Goal: Communication & Community: Share content

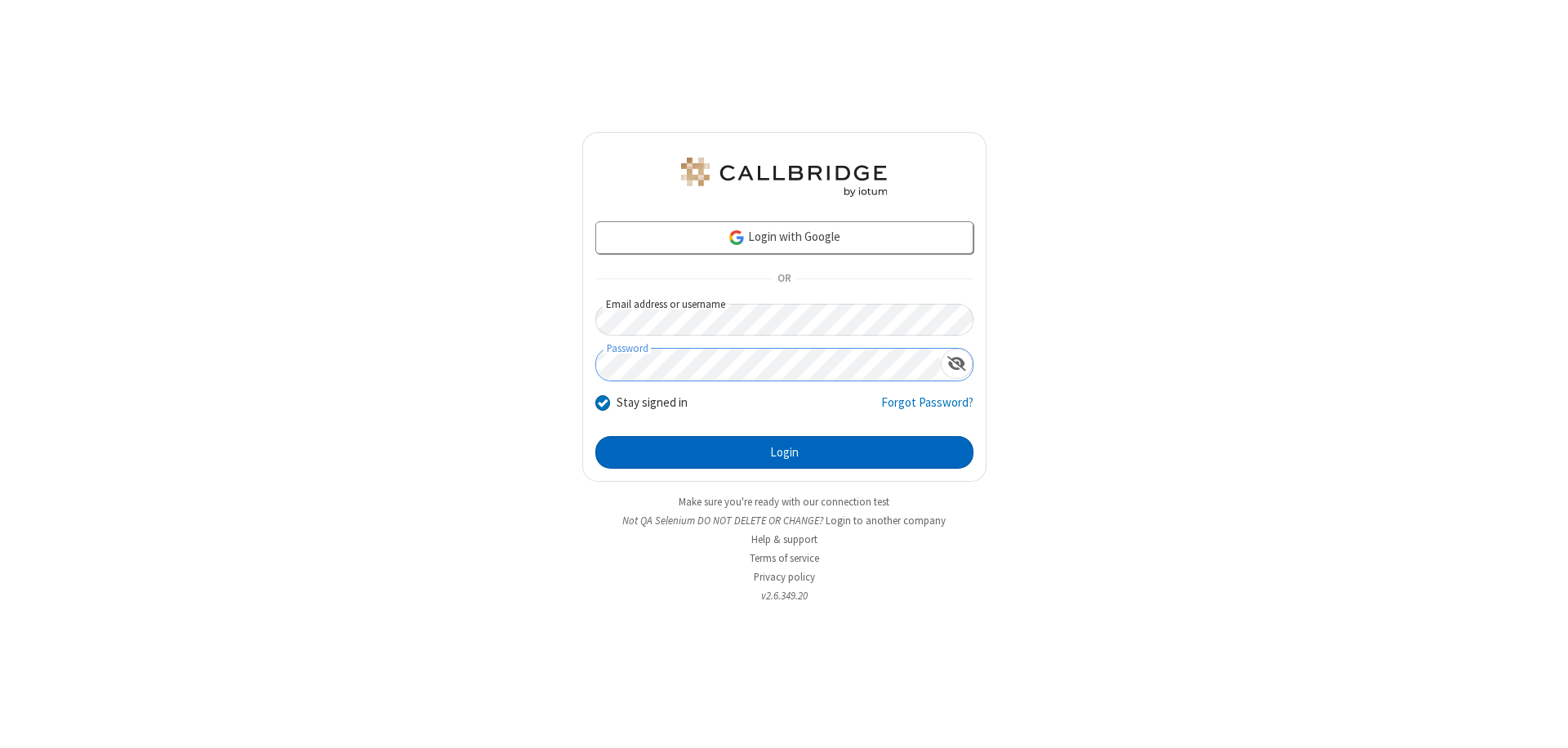
click at [784, 452] on button "Login" at bounding box center [784, 452] width 378 height 32
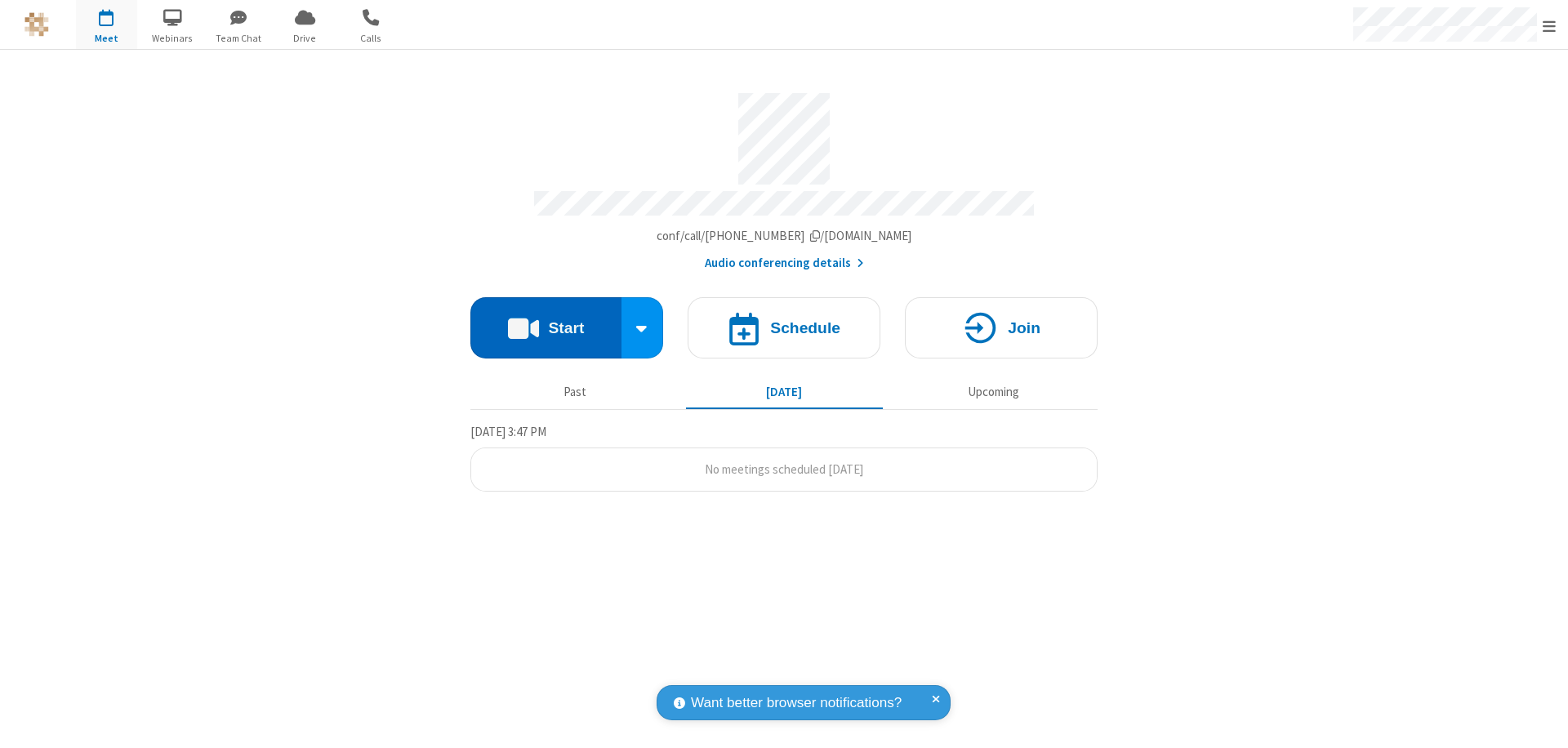
click at [546, 320] on button "Start" at bounding box center [546, 328] width 151 height 61
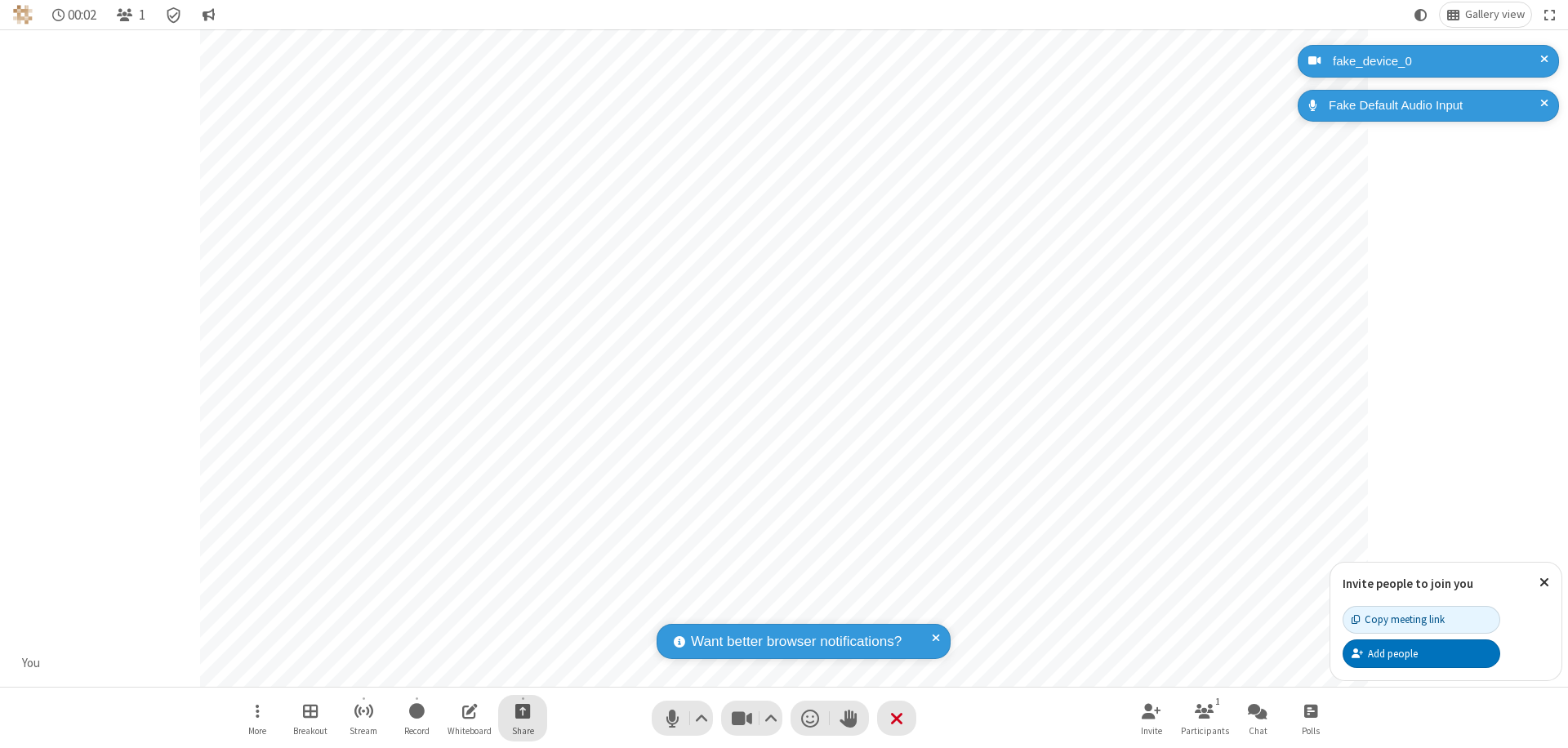
click at [522, 710] on span "Start sharing" at bounding box center [522, 710] width 15 height 21
click at [522, 610] on span "Share additional camera" at bounding box center [532, 614] width 121 height 14
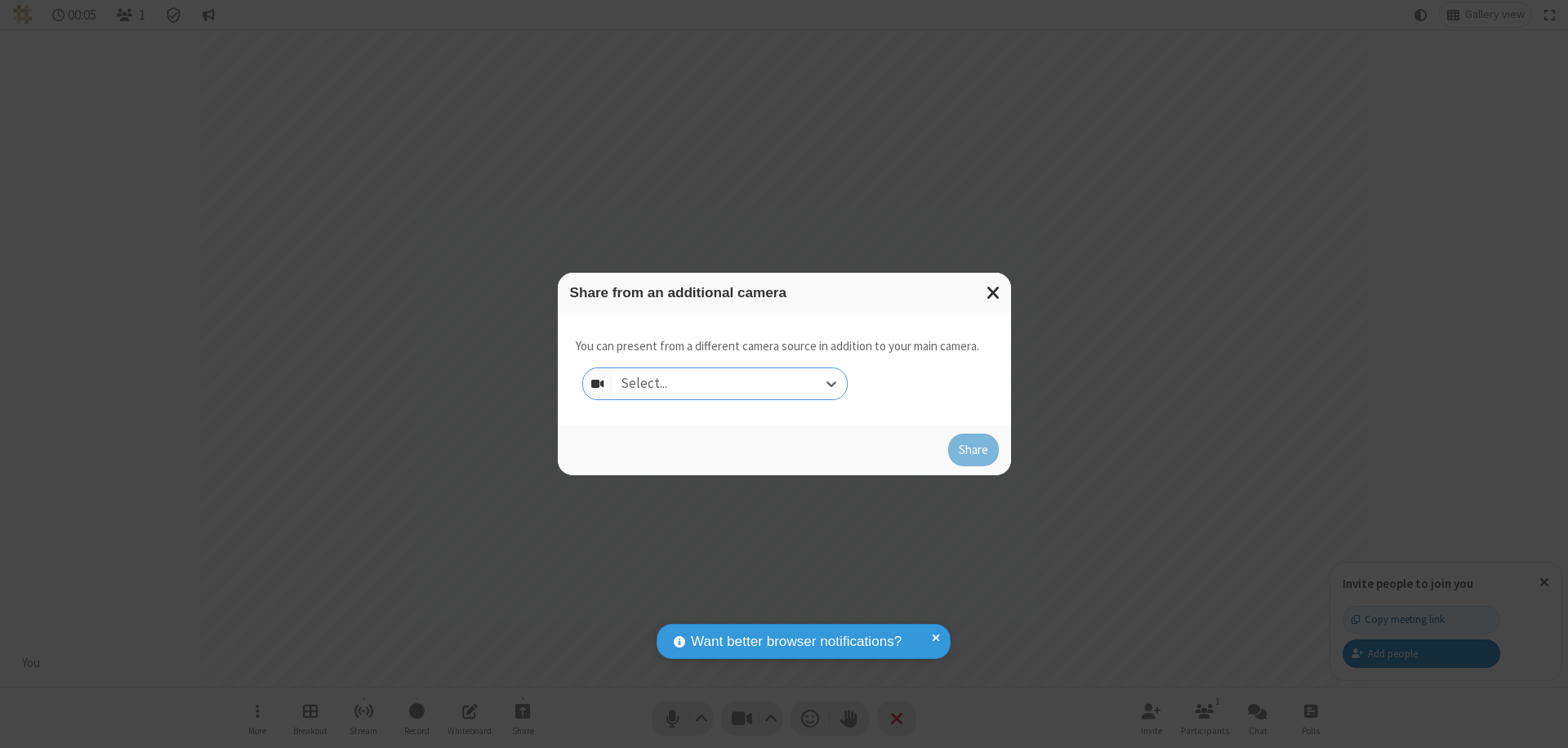
click at [730, 383] on div "Select..." at bounding box center [730, 383] width 234 height 31
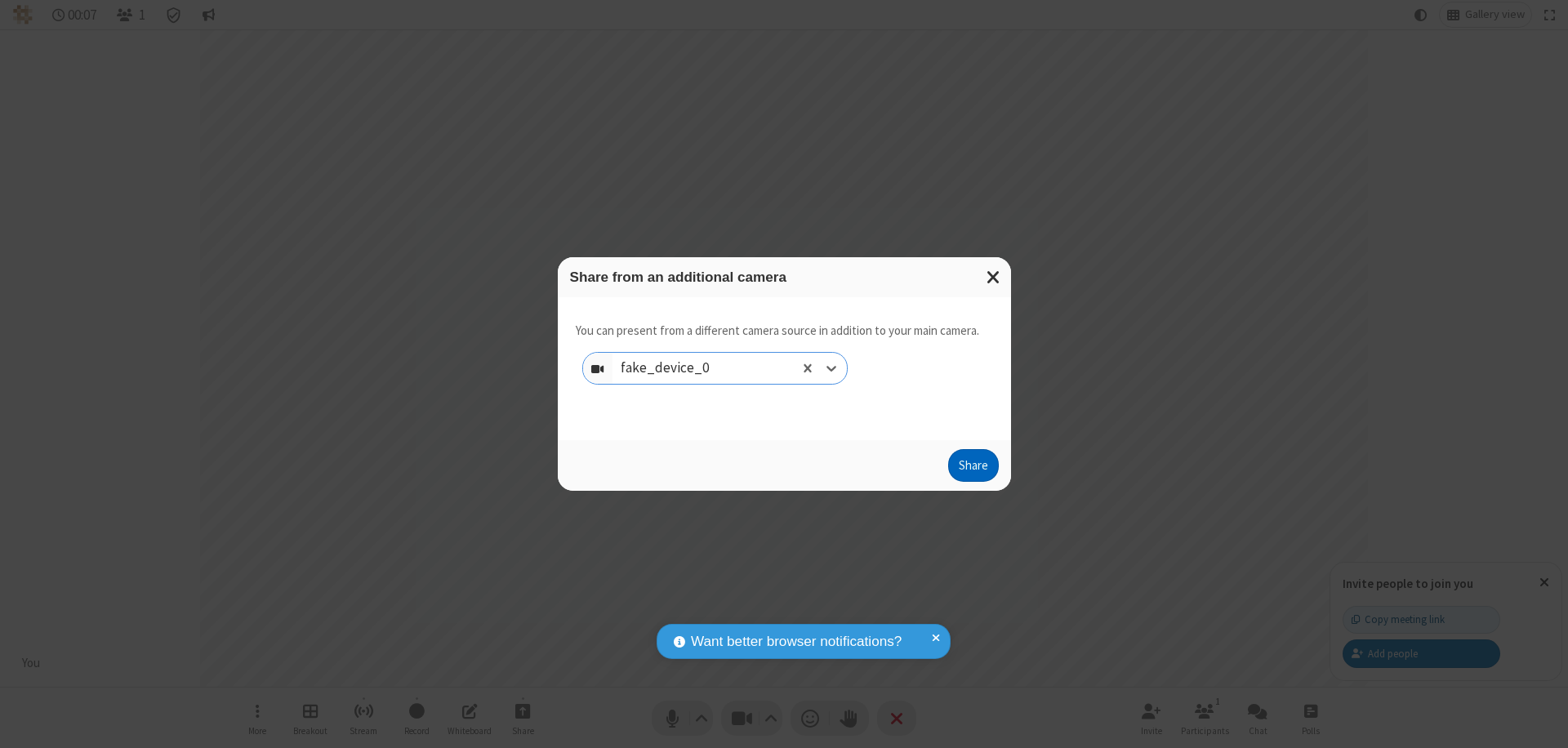
click at [973, 469] on button "Share" at bounding box center [974, 465] width 50 height 32
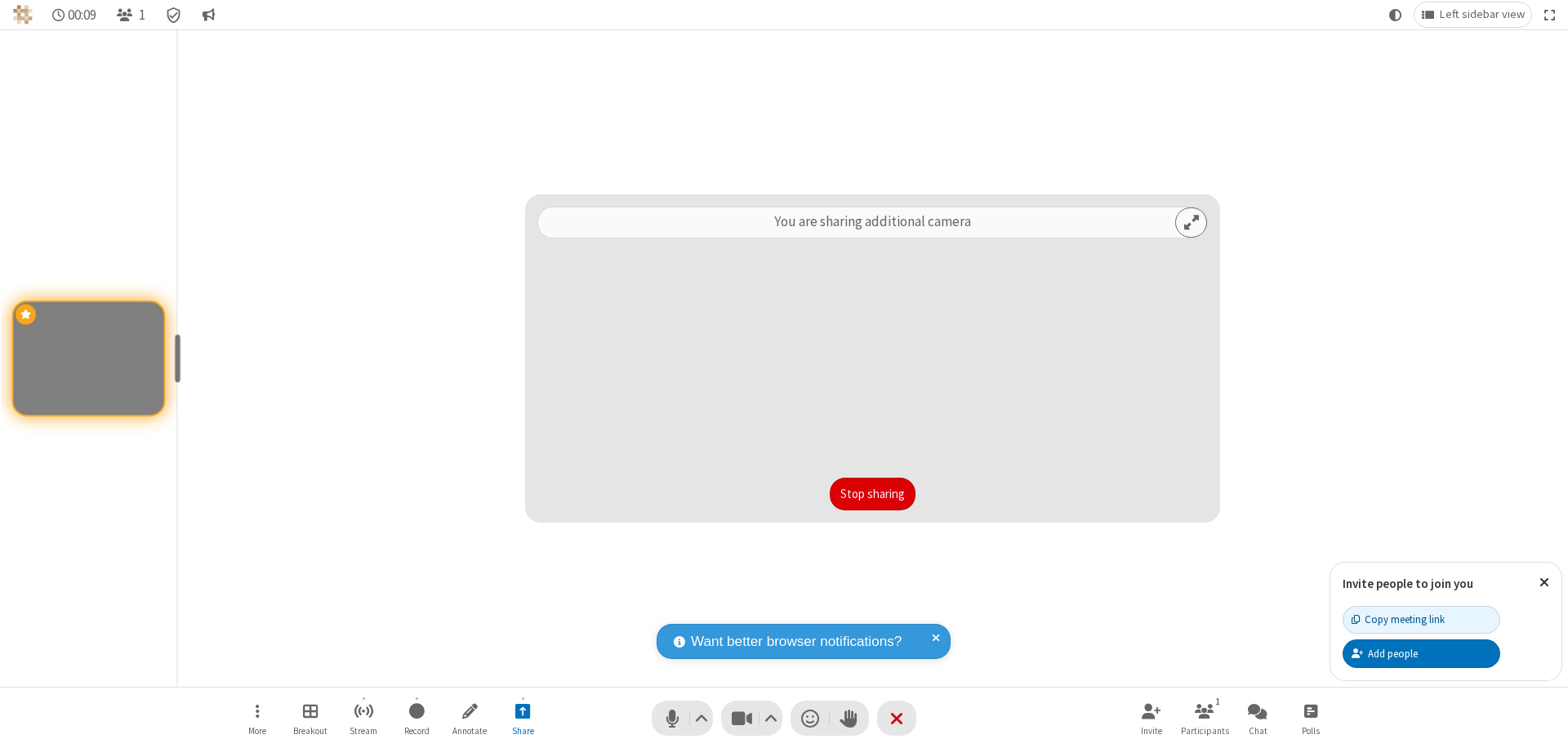
click at [873, 494] on button "Stop sharing" at bounding box center [872, 494] width 86 height 32
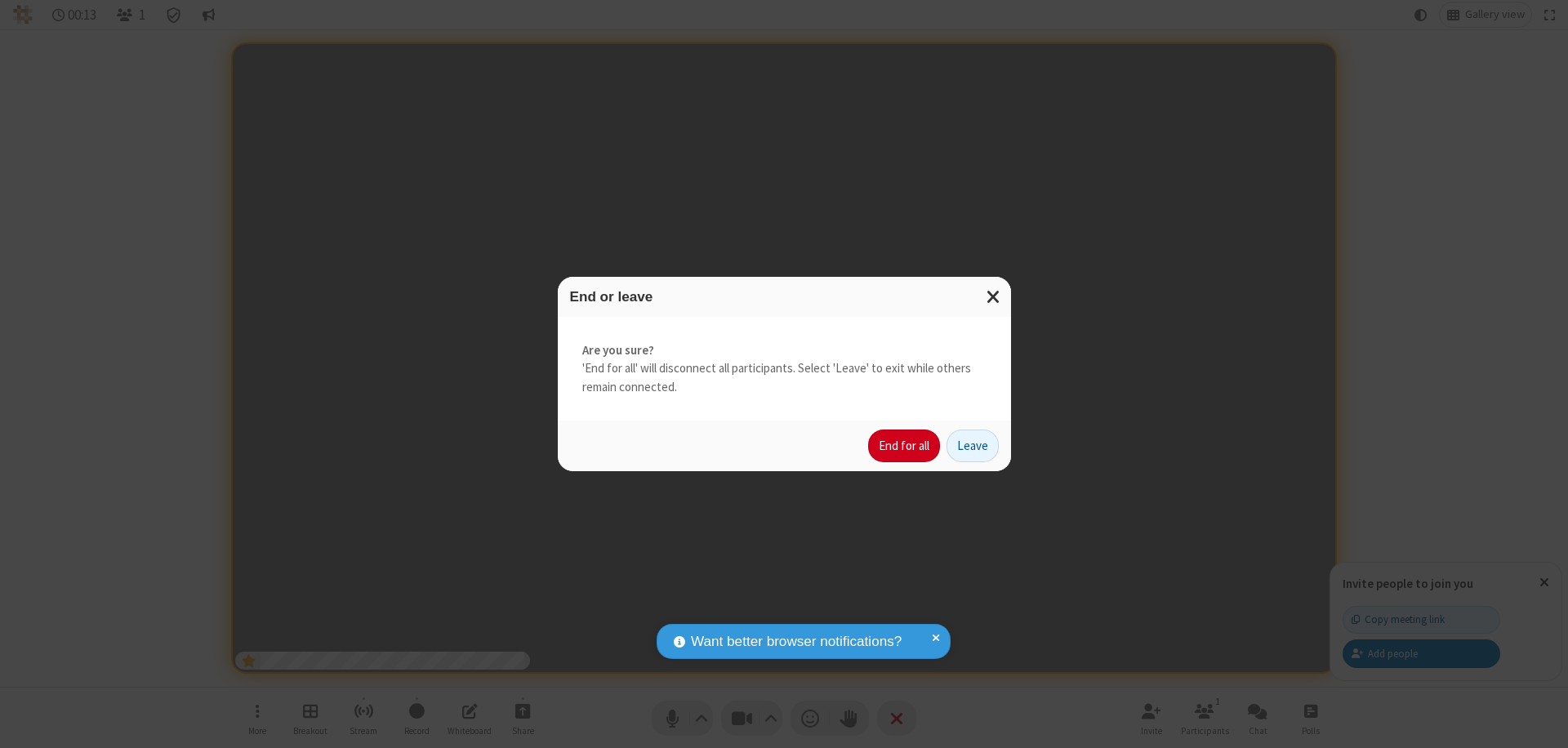
click at [905, 446] on button "End for all" at bounding box center [904, 446] width 72 height 32
